Goal: Task Accomplishment & Management: Use online tool/utility

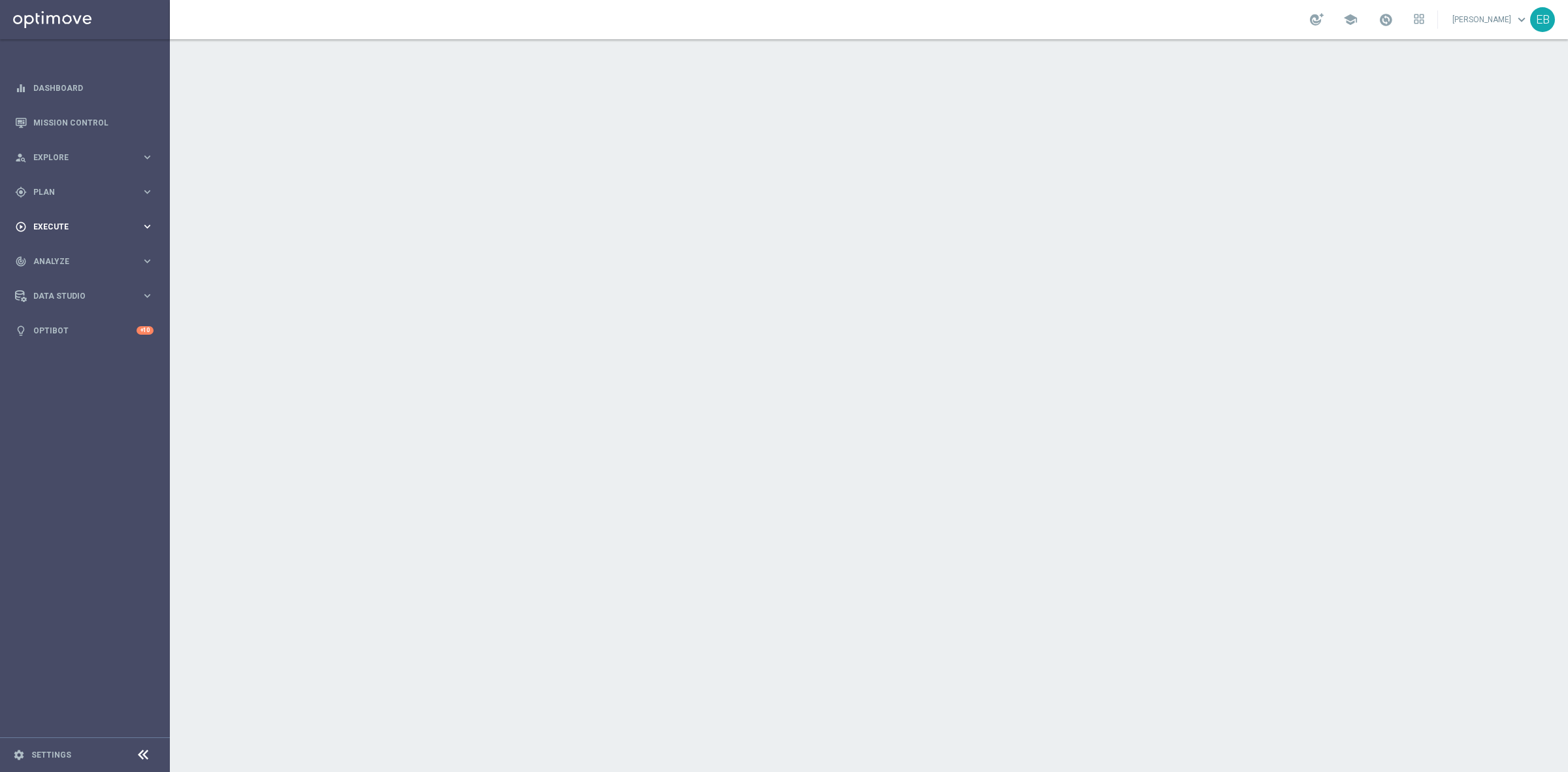
click at [53, 229] on span "Execute" at bounding box center [87, 227] width 107 height 8
click at [72, 197] on div "gps_fixed Plan" at bounding box center [78, 192] width 126 height 12
click at [88, 262] on button "Templates keyboard_arrow_right" at bounding box center [94, 258] width 120 height 10
click at [49, 278] on link "Optimail" at bounding box center [88, 277] width 96 height 10
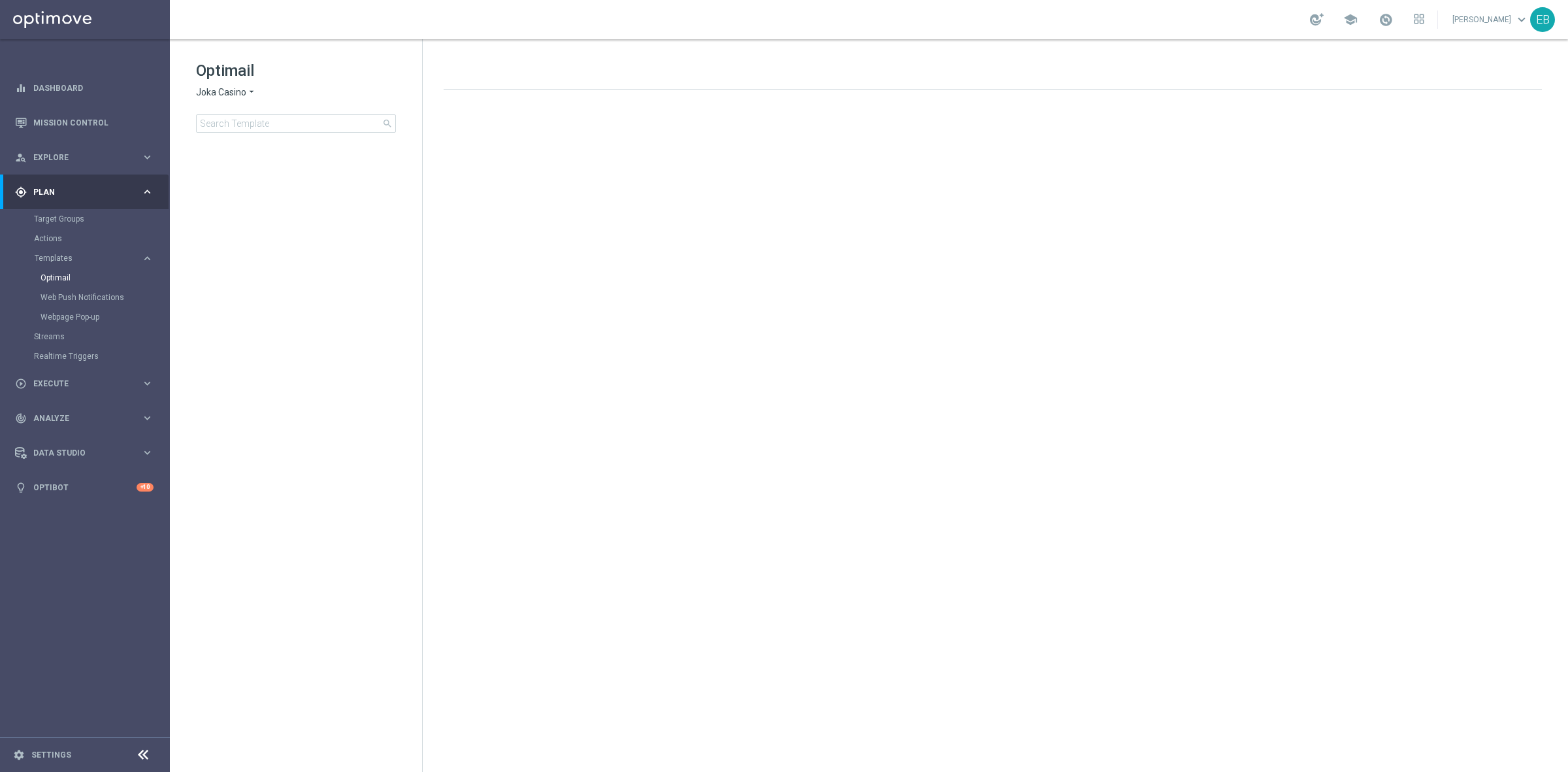
click at [199, 92] on span "Joka Casino" at bounding box center [221, 92] width 51 height 13
click at [250, 252] on div "IOM" at bounding box center [246, 249] width 98 height 16
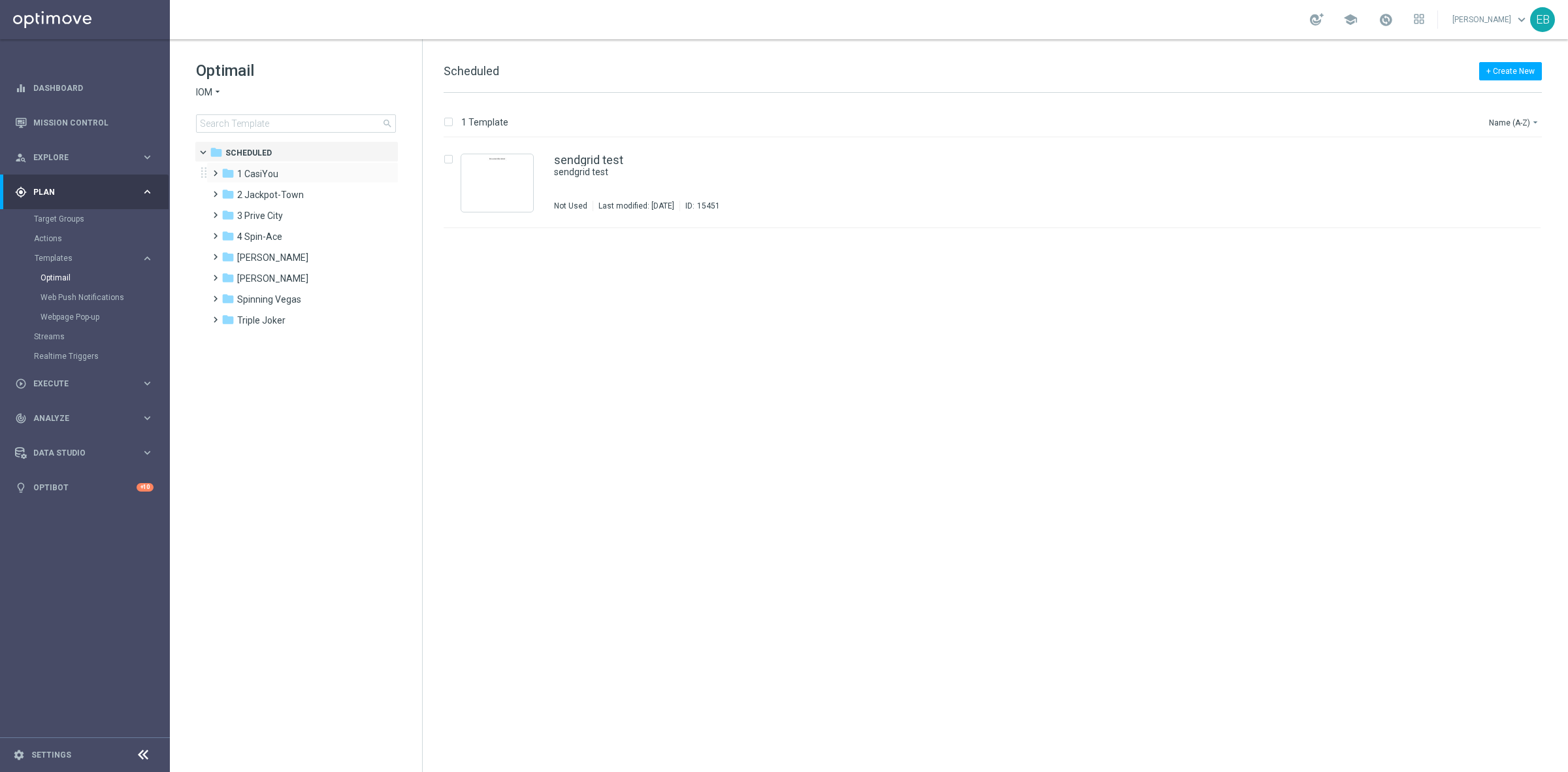
click at [297, 165] on div "folder 1 CasiYou more_vert" at bounding box center [302, 172] width 192 height 21
click at [297, 168] on div "folder 1 CasiYou" at bounding box center [296, 174] width 150 height 15
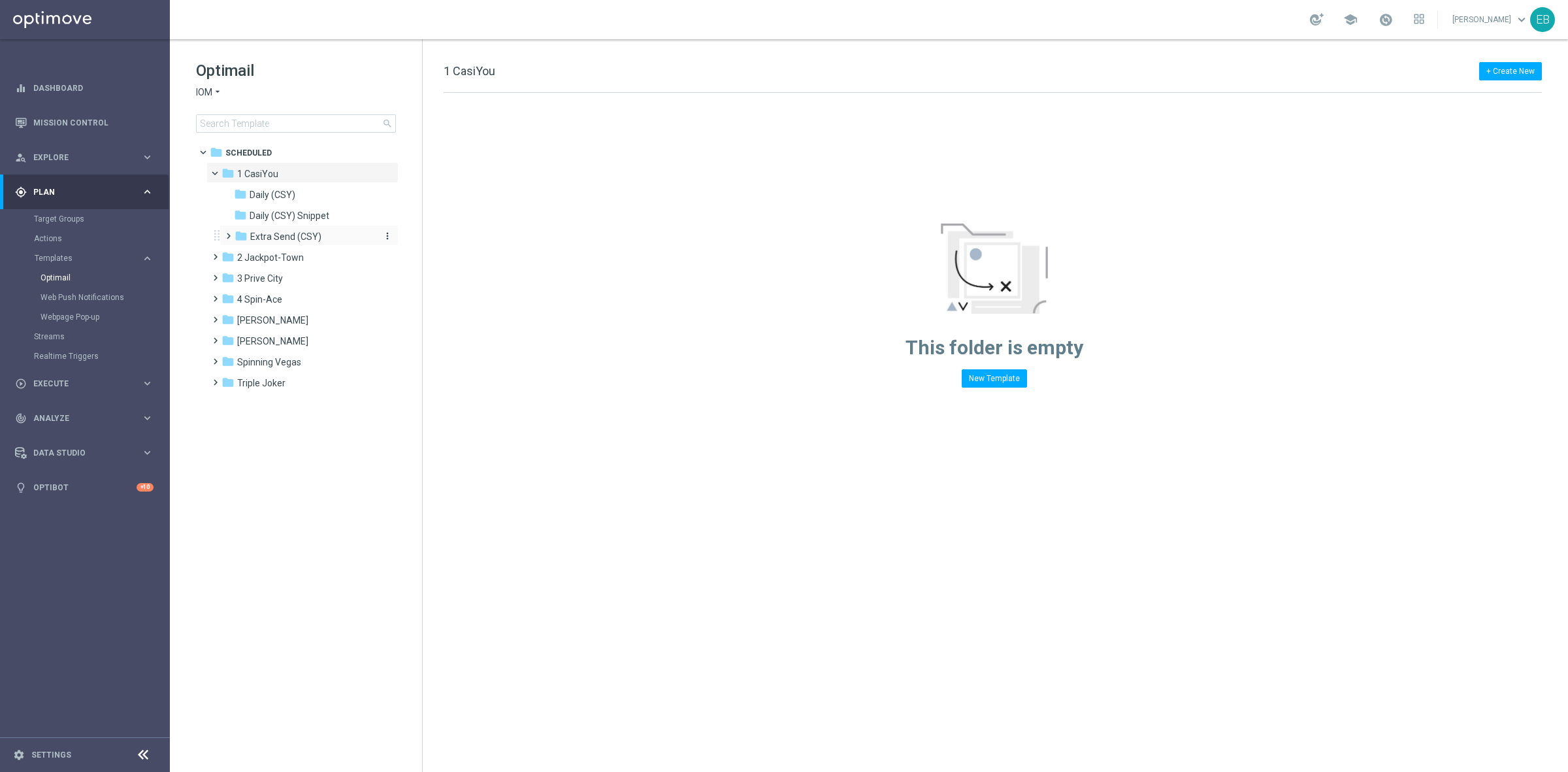
click at [276, 237] on span "Extra Send (CSY)" at bounding box center [286, 236] width 71 height 12
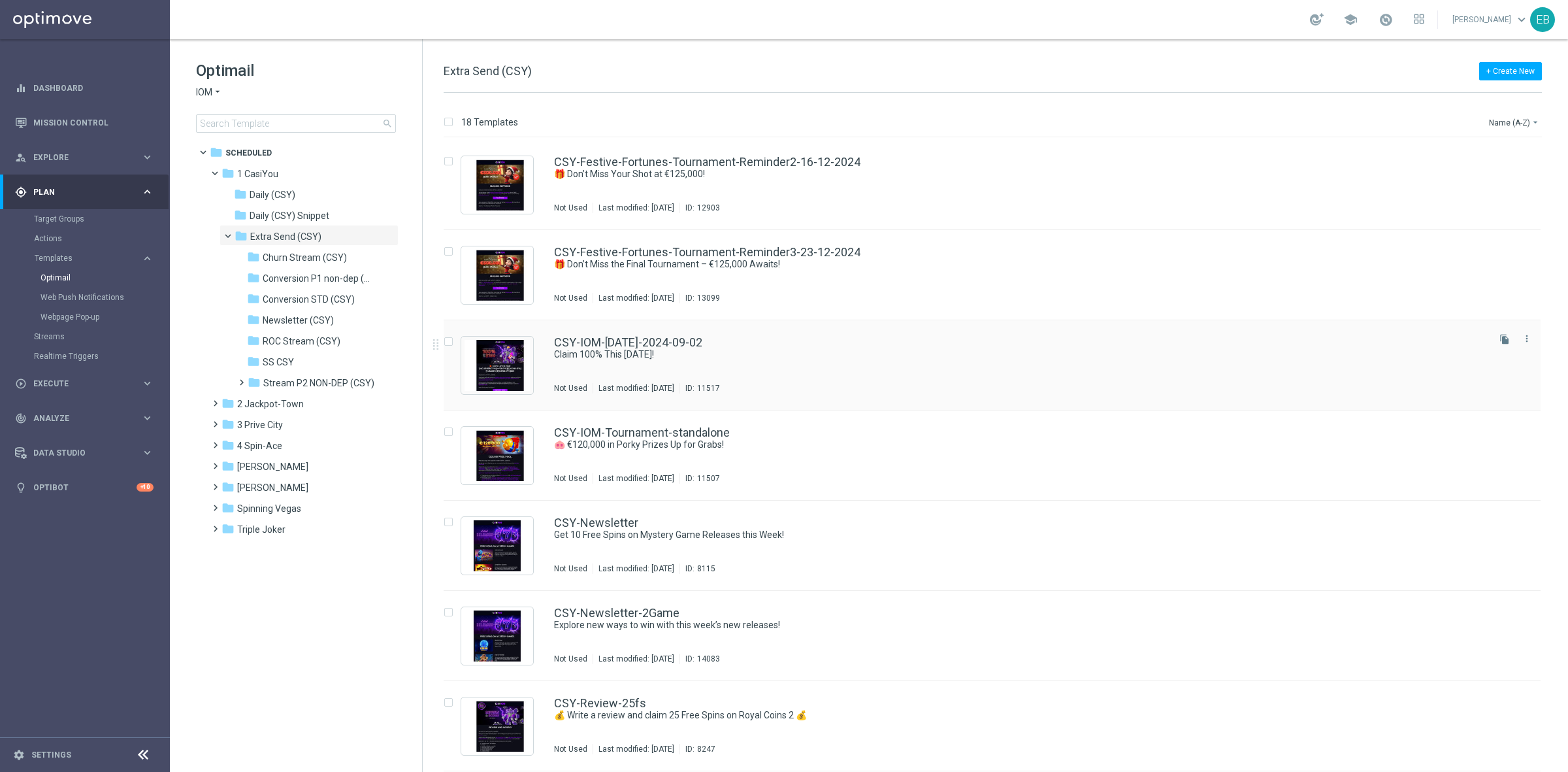
scroll to position [735, 0]
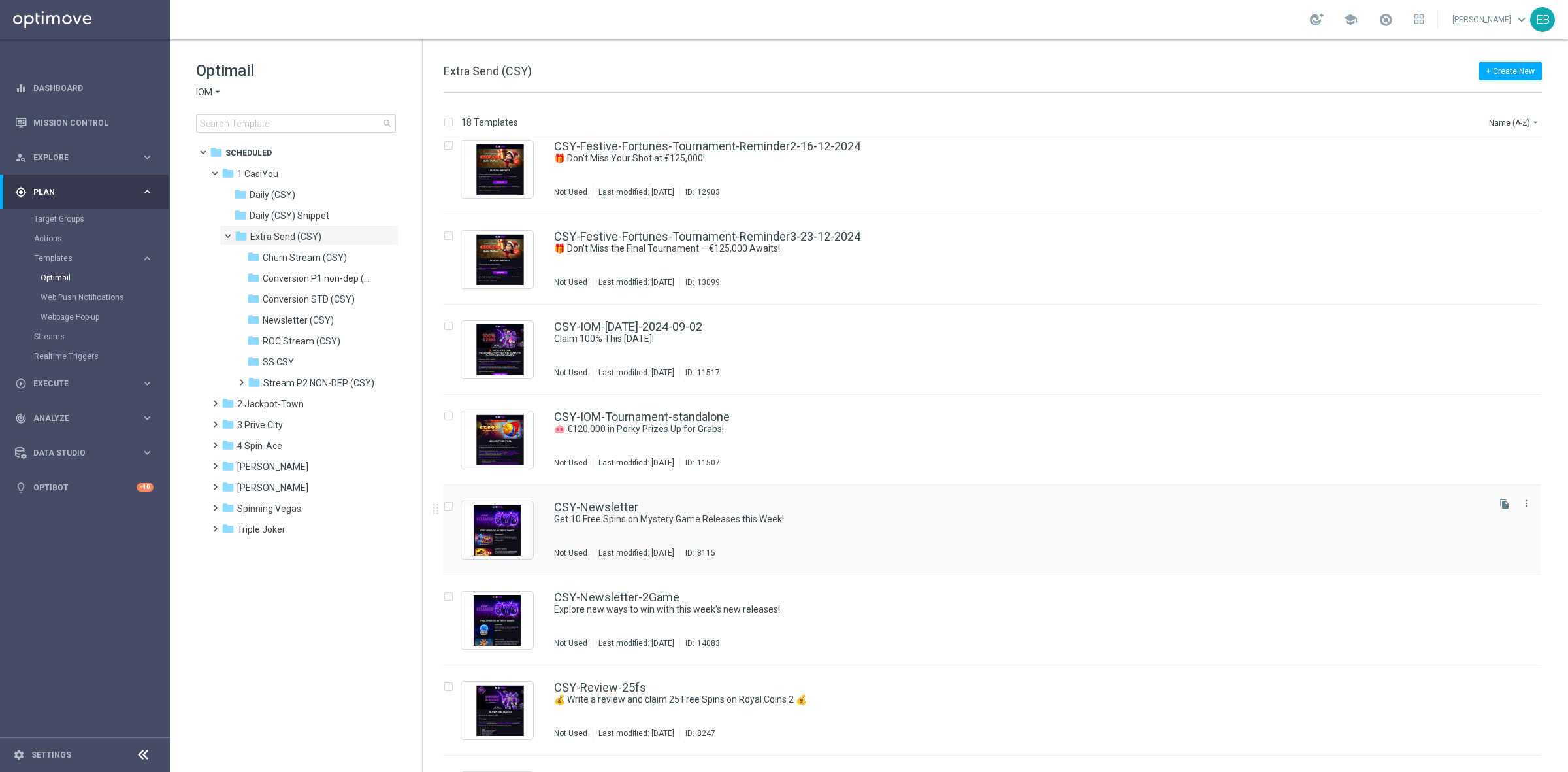
click at [899, 500] on div "CSY-Newsletter Get 10 Free Spins on Mystery Game Releases this Week! Not Used L…" at bounding box center [991, 530] width 1096 height 90
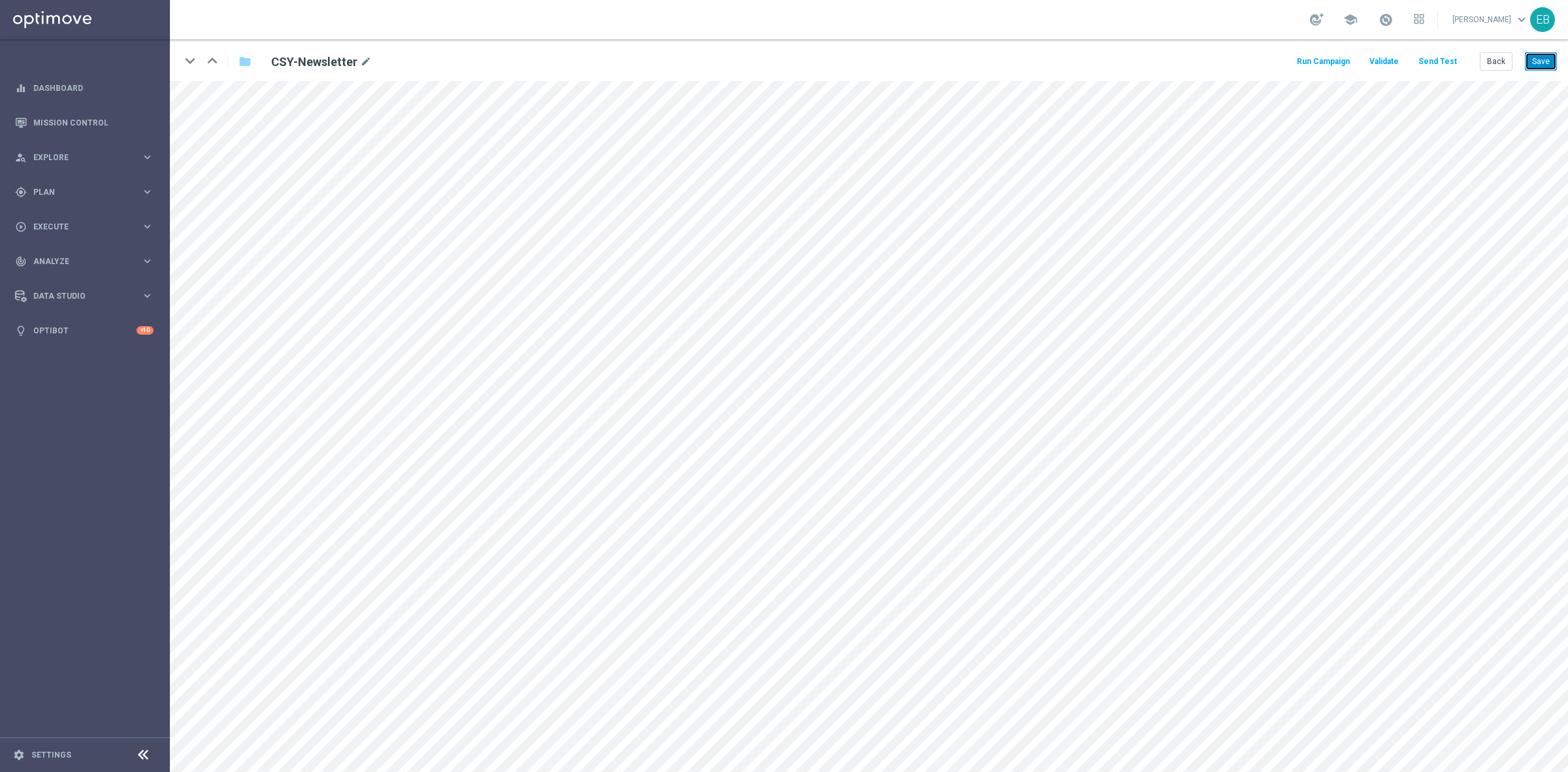
click at [1526, 56] on button "Save" at bounding box center [1540, 61] width 32 height 18
